Goal: Transaction & Acquisition: Download file/media

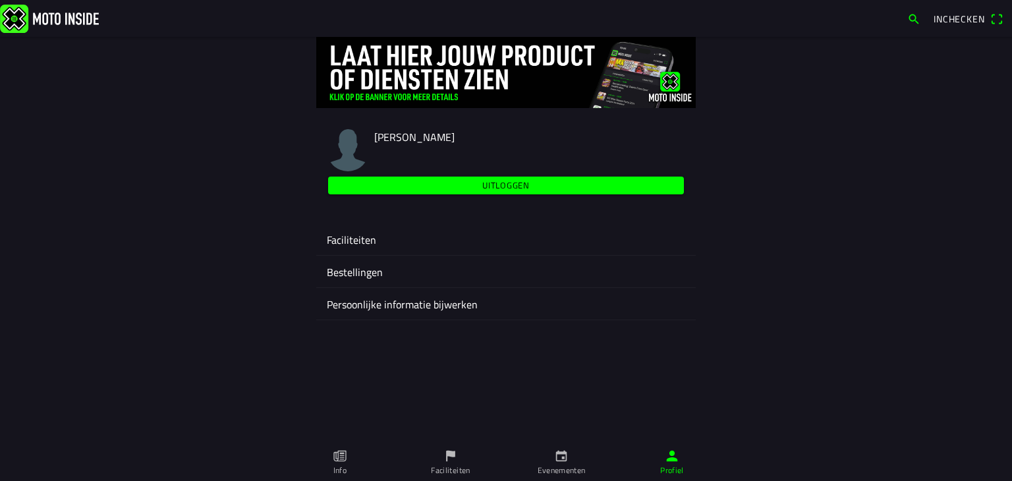
click at [560, 456] on icon "calendar" at bounding box center [561, 455] width 14 height 14
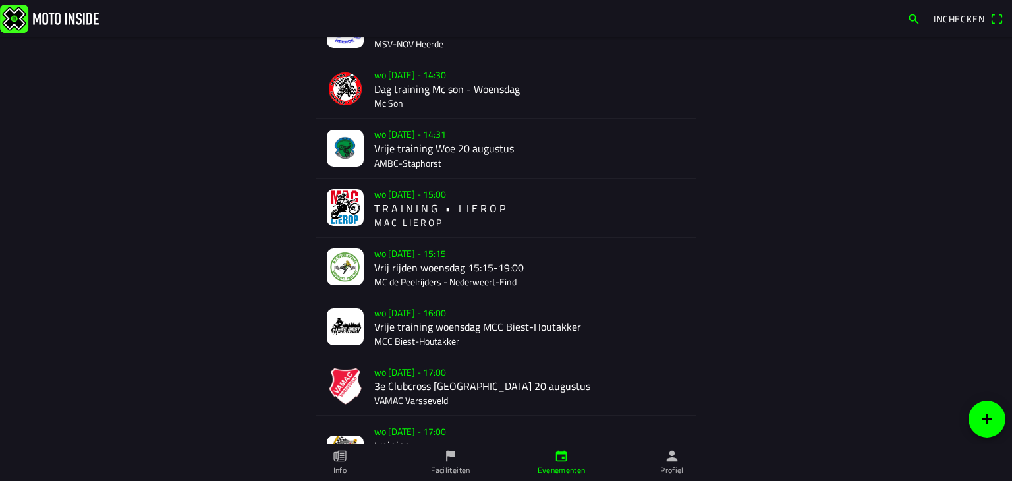
scroll to position [328, 0]
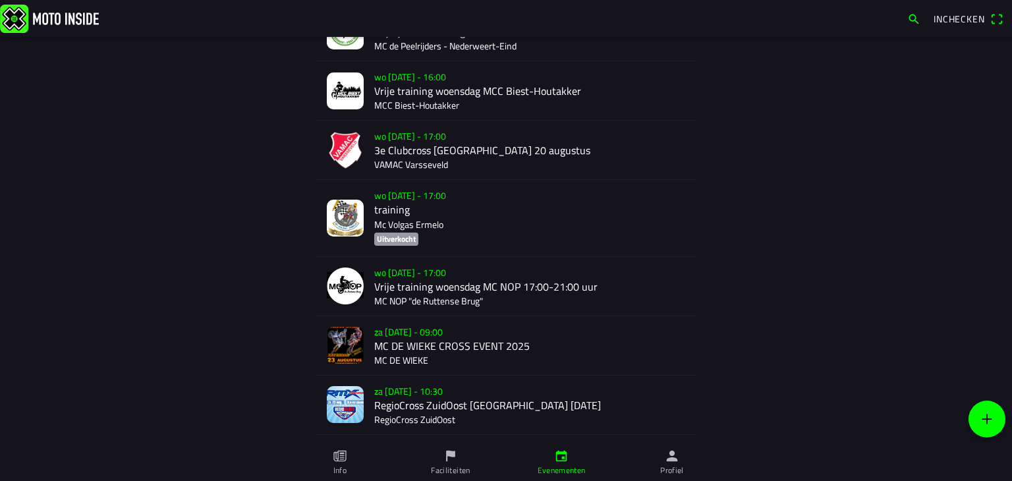
click at [414, 149] on div "wo [DATE] - 17:00 3e Clubcross [GEOGRAPHIC_DATA] 20 augustus VAMAC Varsseveld" at bounding box center [529, 150] width 311 height 59
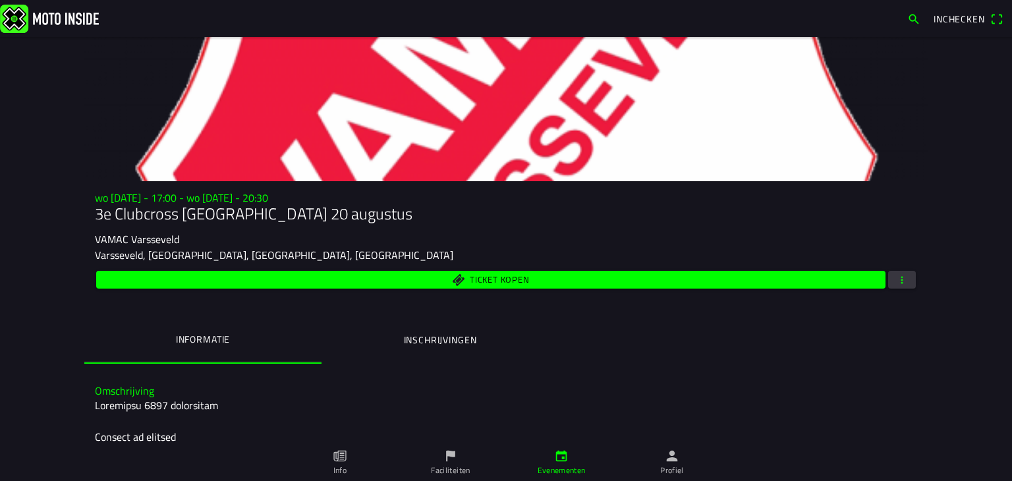
click at [900, 285] on span "button" at bounding box center [902, 280] width 12 height 18
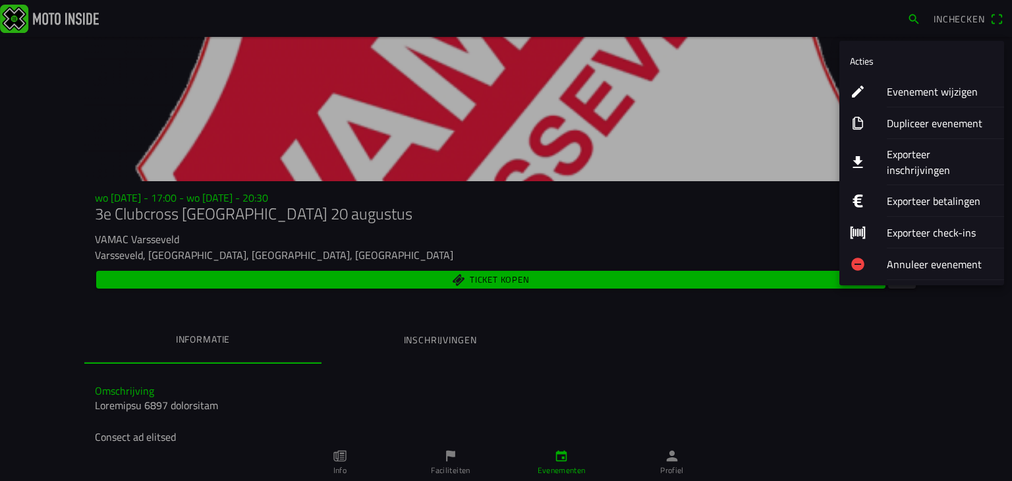
click at [888, 150] on ion-label "Exporteer inschrijvingen" at bounding box center [939, 162] width 107 height 32
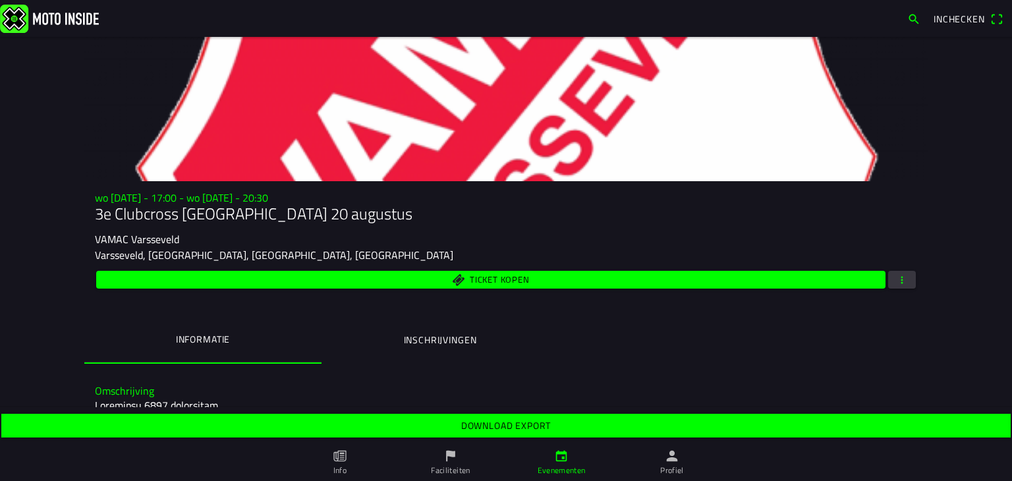
click at [441, 425] on span "Download export" at bounding box center [505, 426] width 989 height 24
